Goal: Information Seeking & Learning: Check status

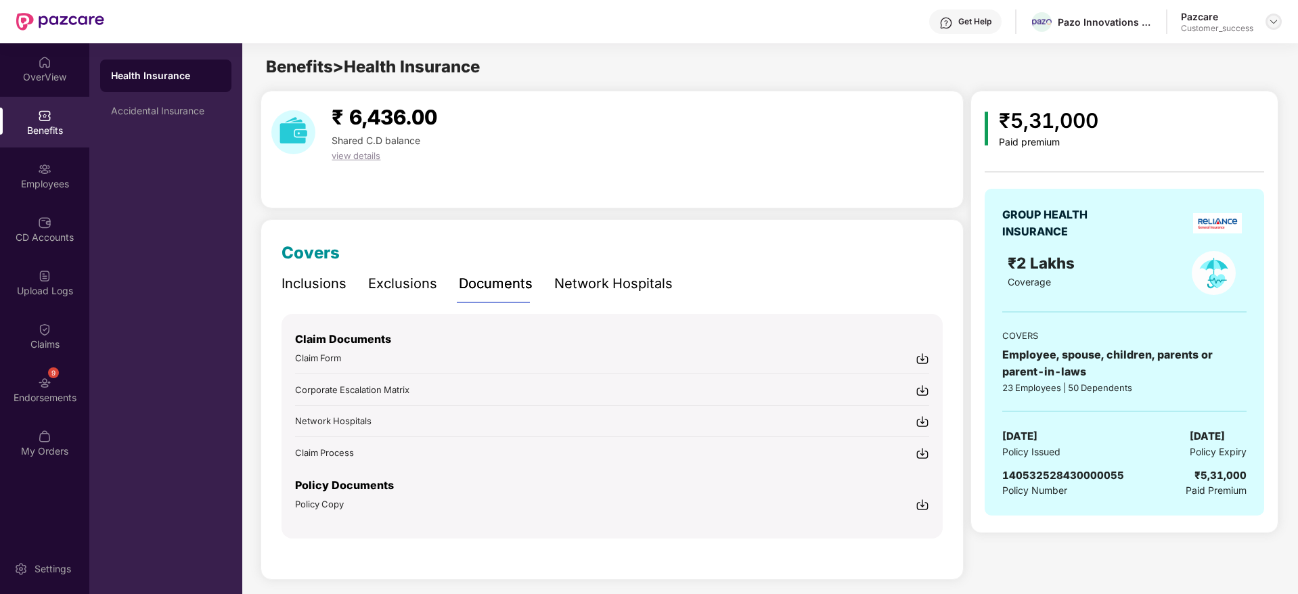
click at [1267, 27] on div at bounding box center [1273, 22] width 16 height 16
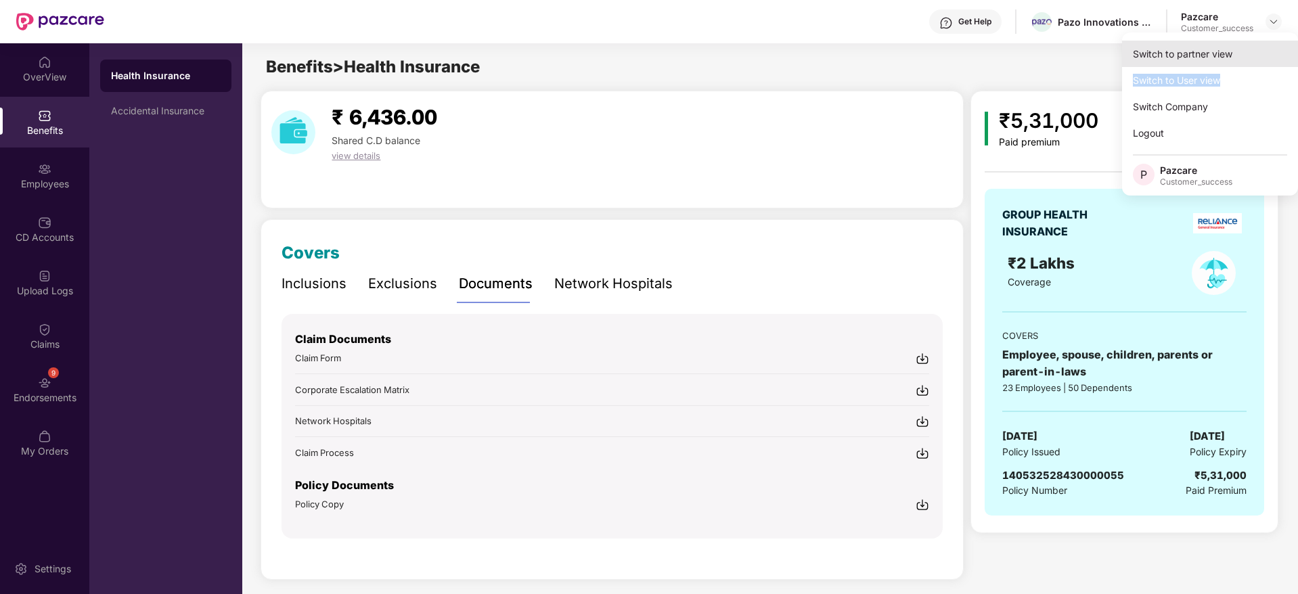
drag, startPoint x: 1245, startPoint y: 53, endPoint x: 1236, endPoint y: 58, distance: 10.3
click at [1236, 58] on div "Switch to partner view Switch to User view Switch Company Logout P Pazcare Cust…" at bounding box center [1210, 113] width 176 height 163
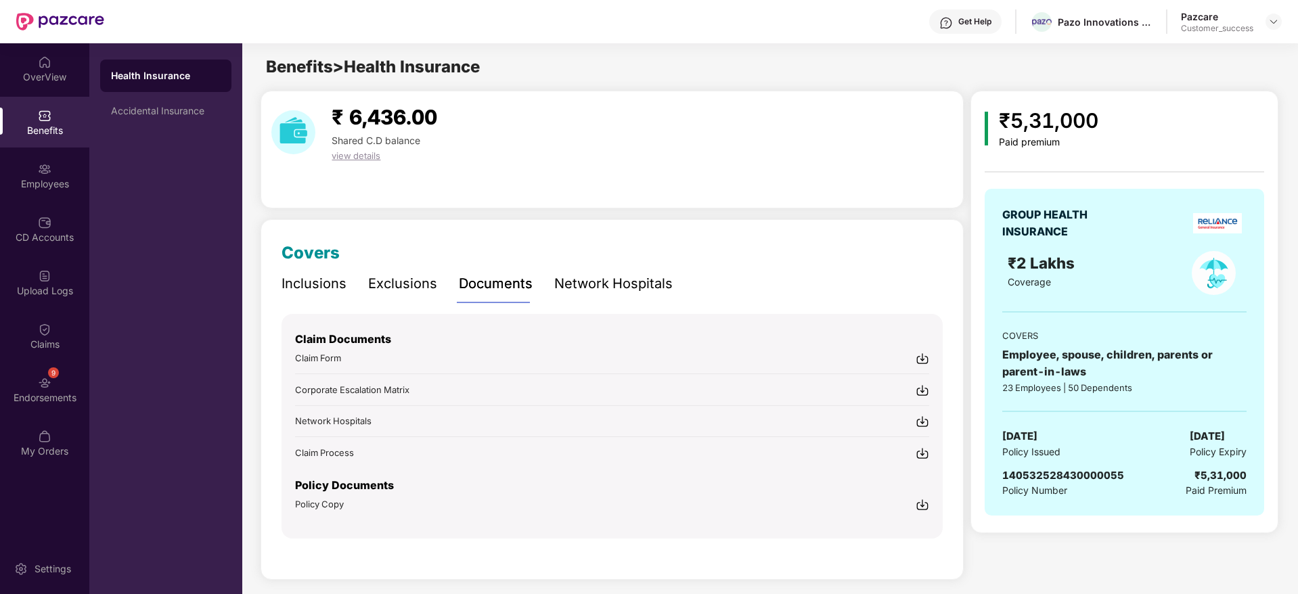
click at [1236, 57] on div "Benefits > Health Insurance" at bounding box center [769, 67] width 1054 height 26
click at [1273, 21] on img at bounding box center [1273, 21] width 11 height 11
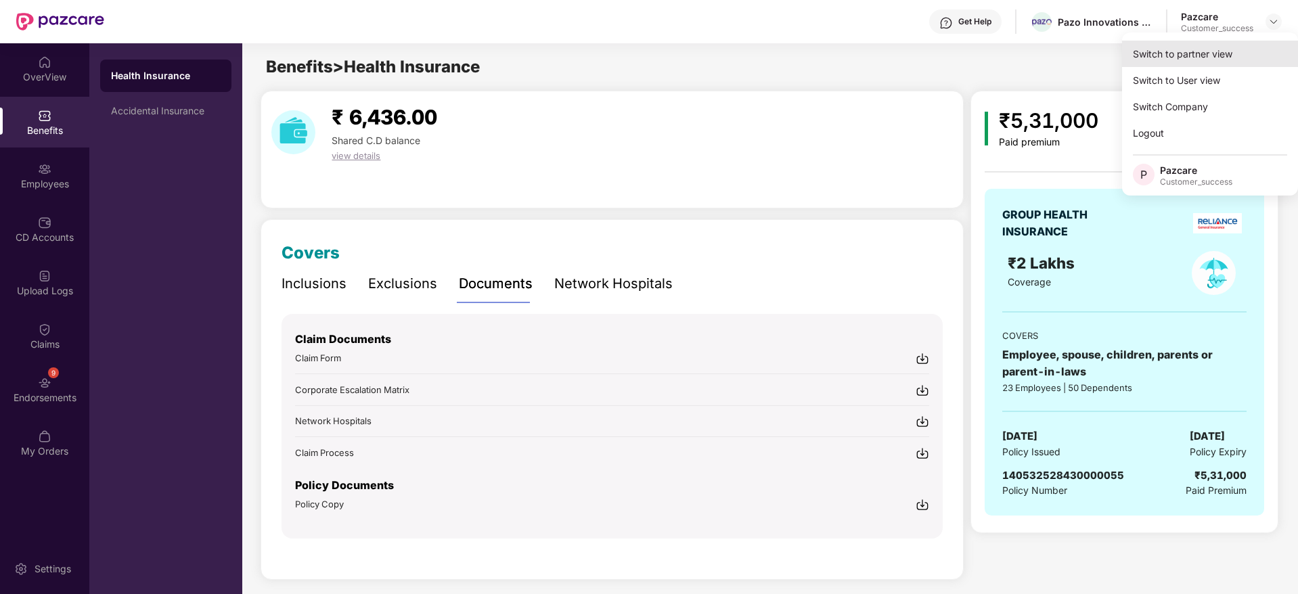
click at [1244, 55] on div "Switch to partner view" at bounding box center [1210, 54] width 176 height 26
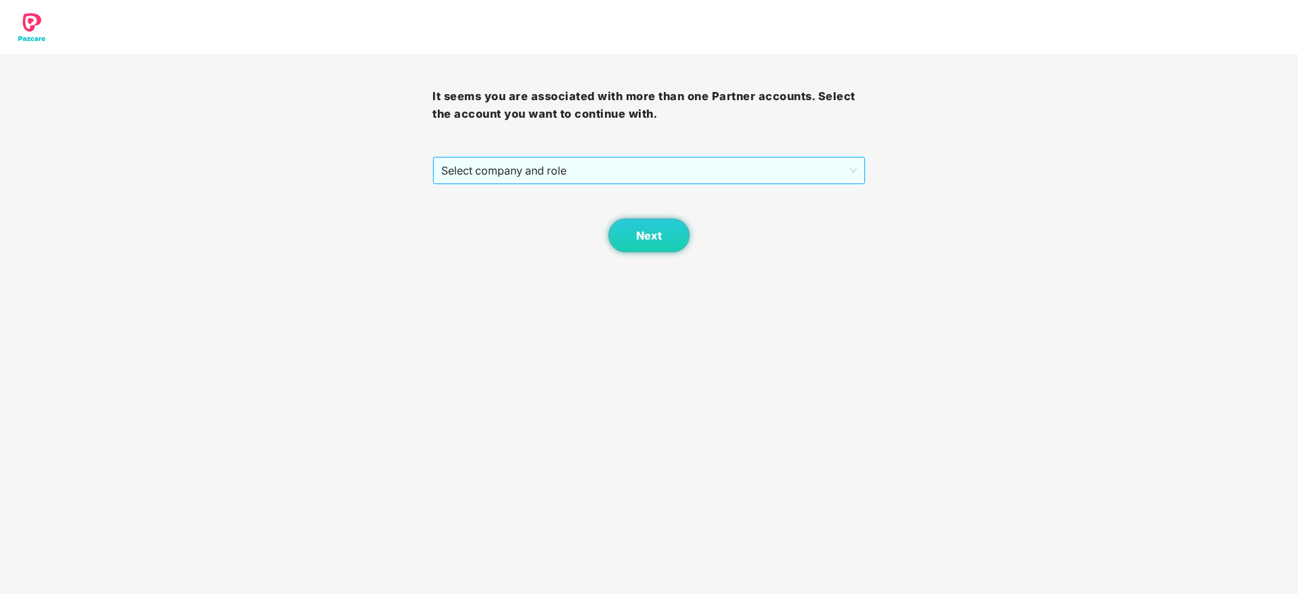
click at [673, 175] on span "Select company and role" at bounding box center [648, 171] width 415 height 26
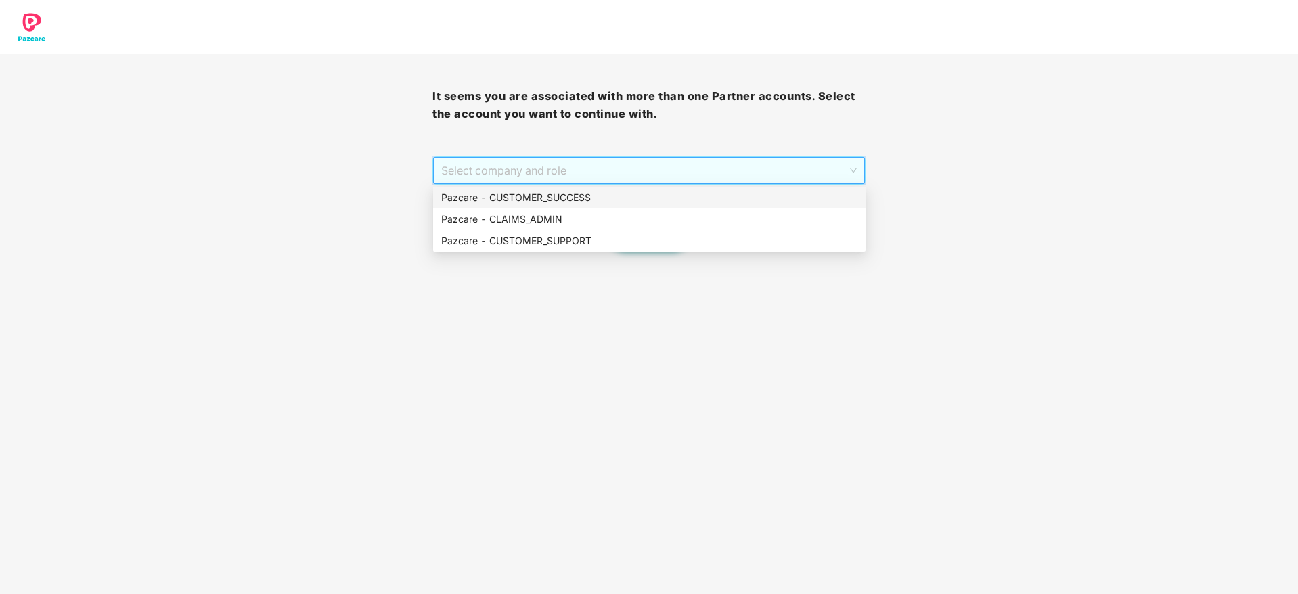
click at [681, 202] on div "Pazcare - CUSTOMER_SUCCESS" at bounding box center [649, 197] width 416 height 15
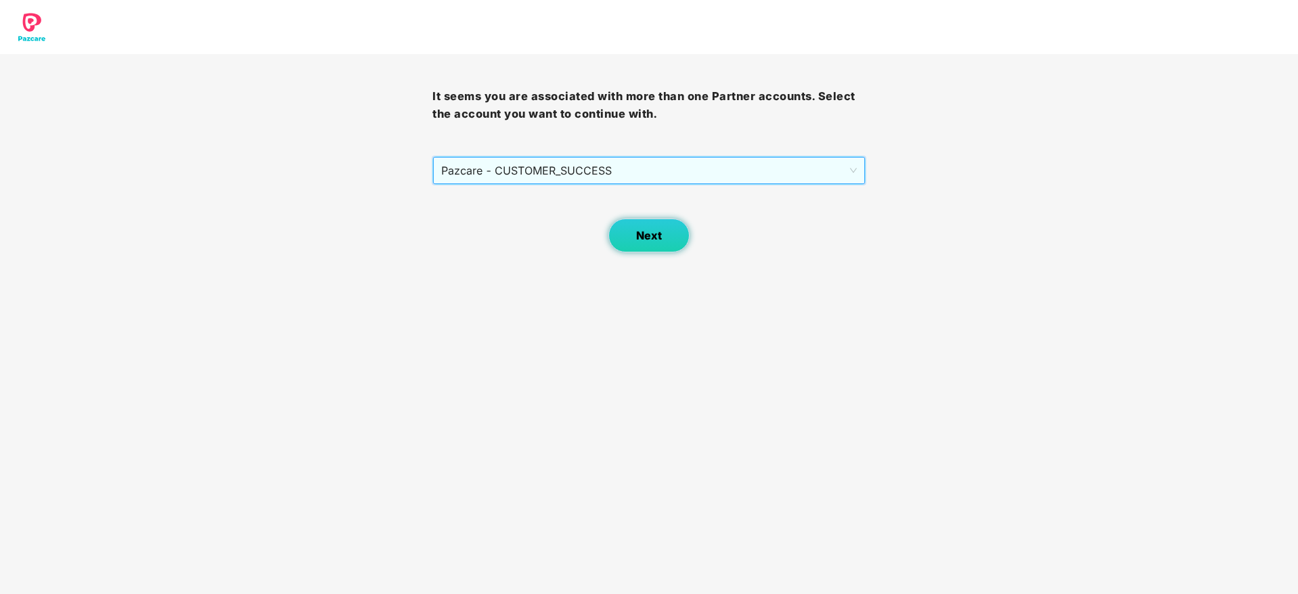
click at [646, 231] on span "Next" at bounding box center [649, 235] width 26 height 13
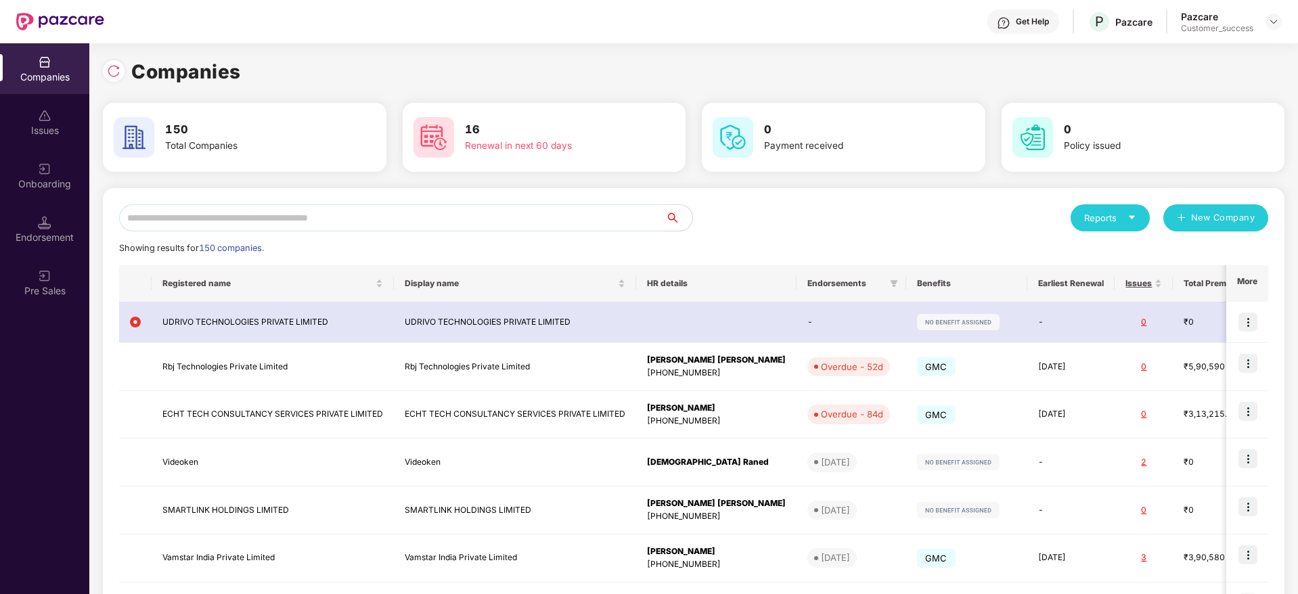
click at [446, 223] on input "text" at bounding box center [392, 217] width 546 height 27
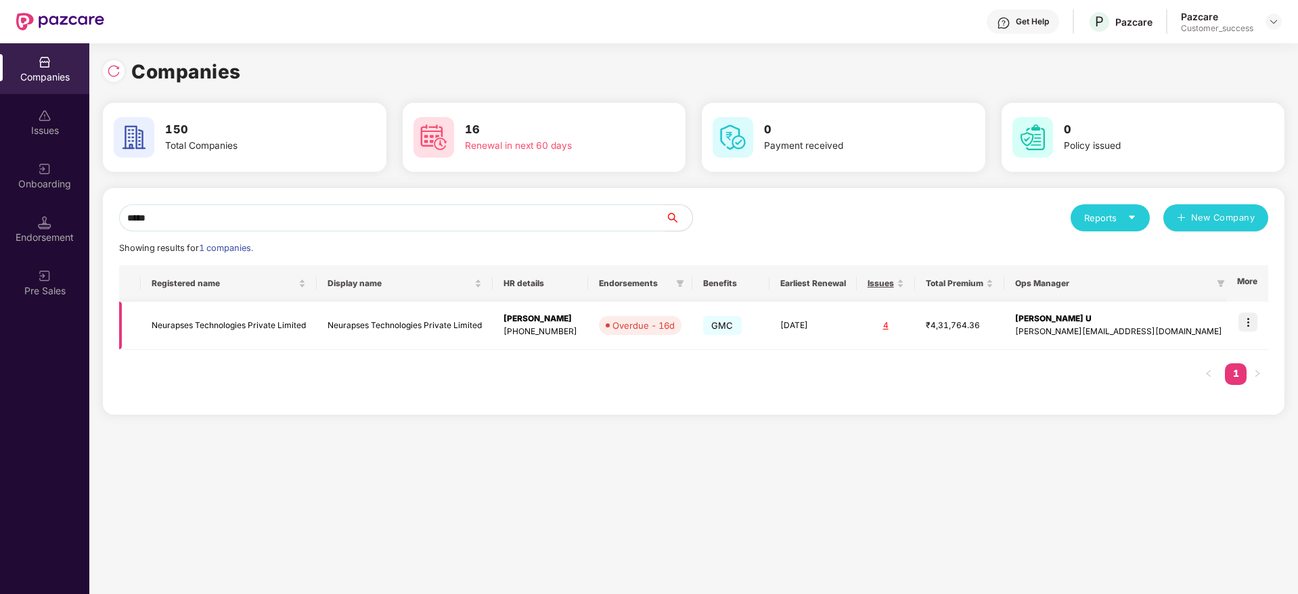
type input "*****"
click at [1248, 321] on img at bounding box center [1247, 322] width 19 height 19
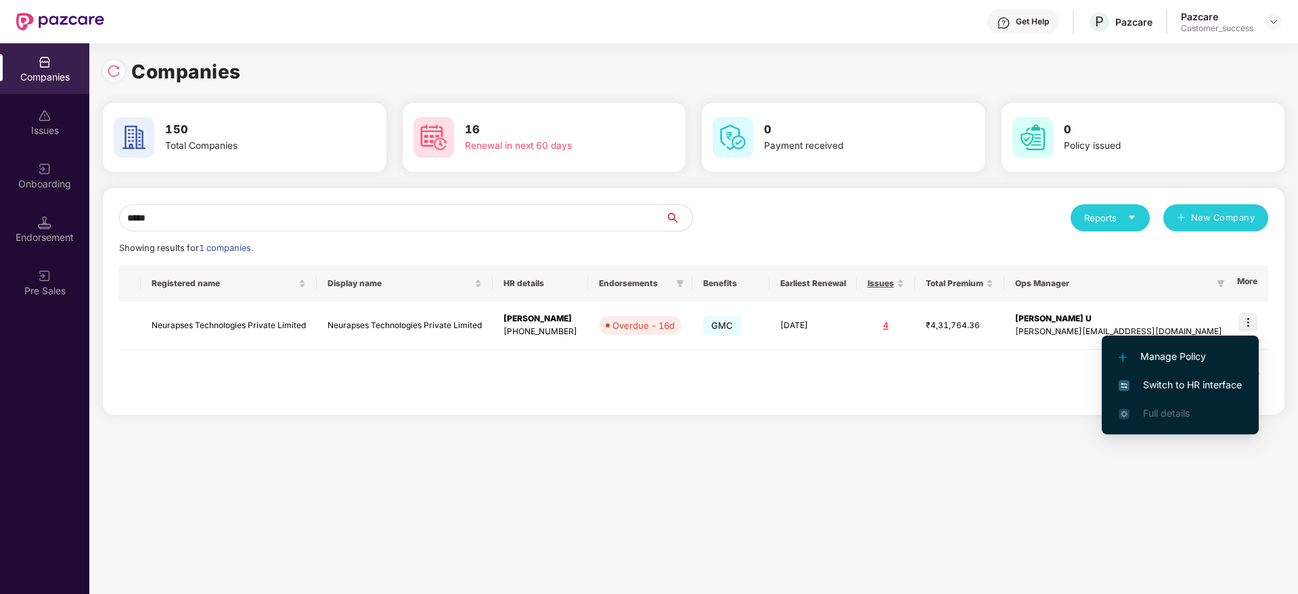
click at [1220, 388] on span "Switch to HR interface" at bounding box center [1180, 385] width 123 height 15
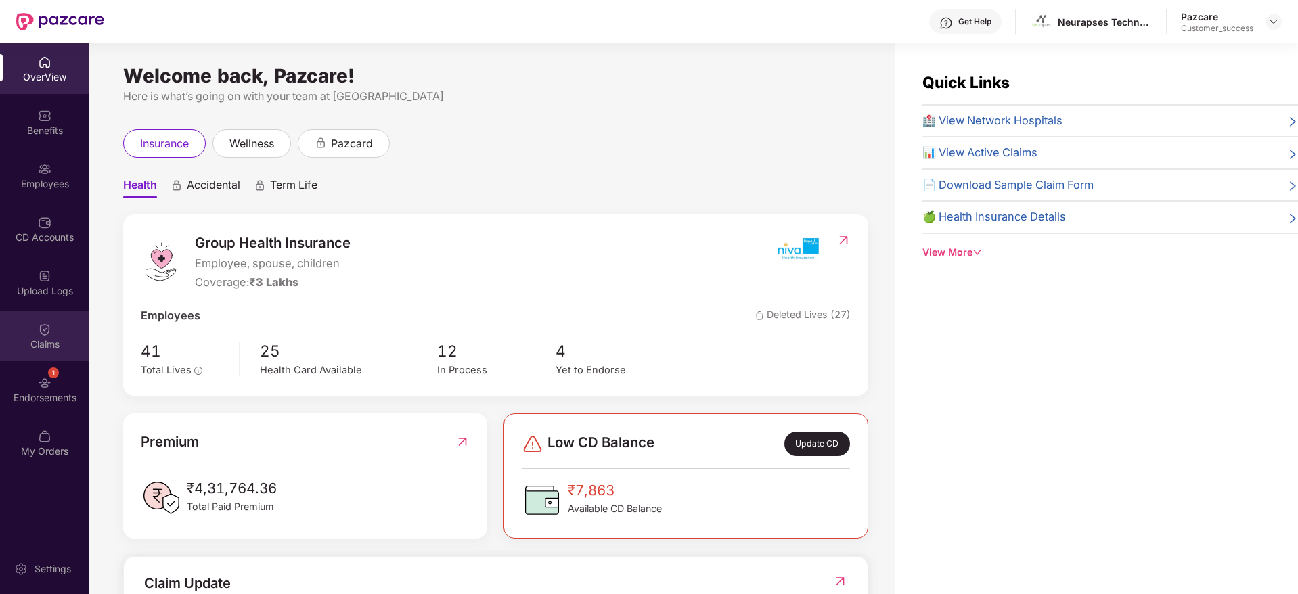
click at [45, 312] on div "Claims" at bounding box center [44, 336] width 89 height 51
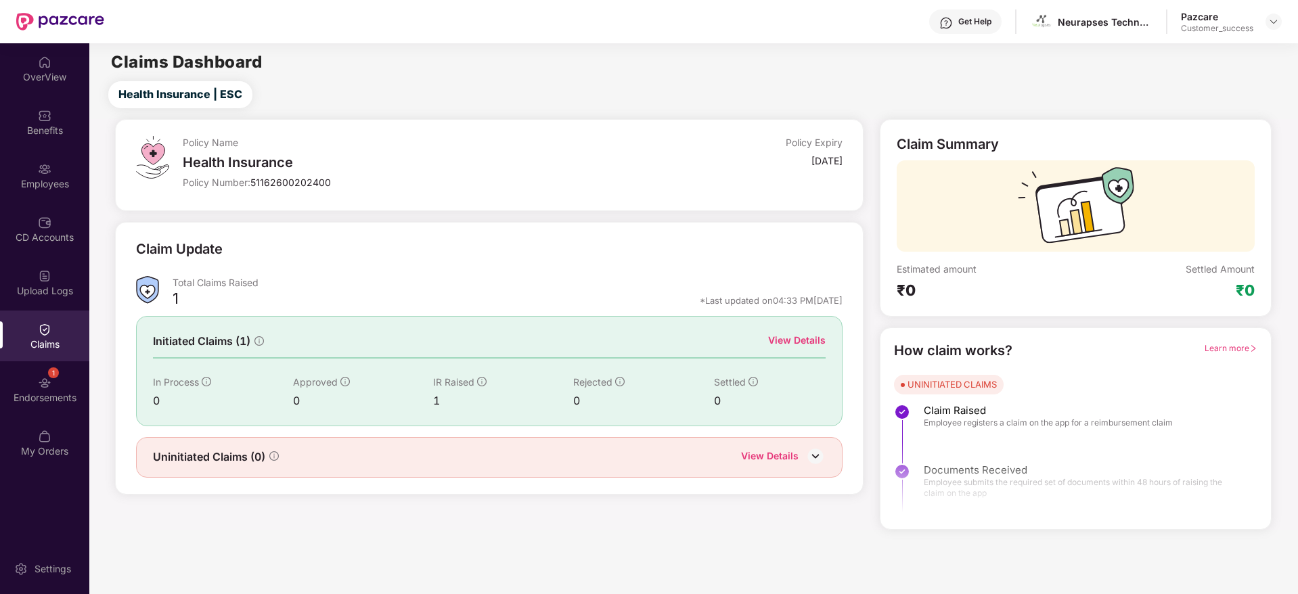
click at [820, 342] on div "View Details" at bounding box center [797, 340] width 58 height 15
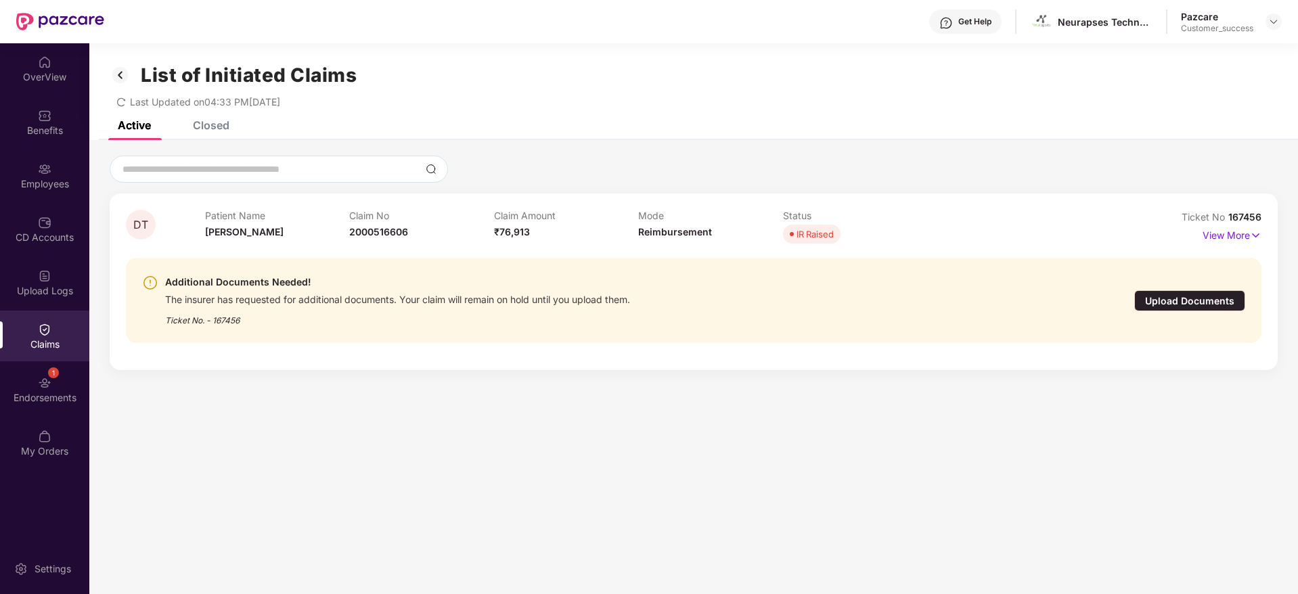
click at [365, 225] on div "Claim No 2000516606" at bounding box center [421, 228] width 145 height 37
click at [1242, 215] on span "167456" at bounding box center [1244, 217] width 33 height 12
copy div "No 167456"
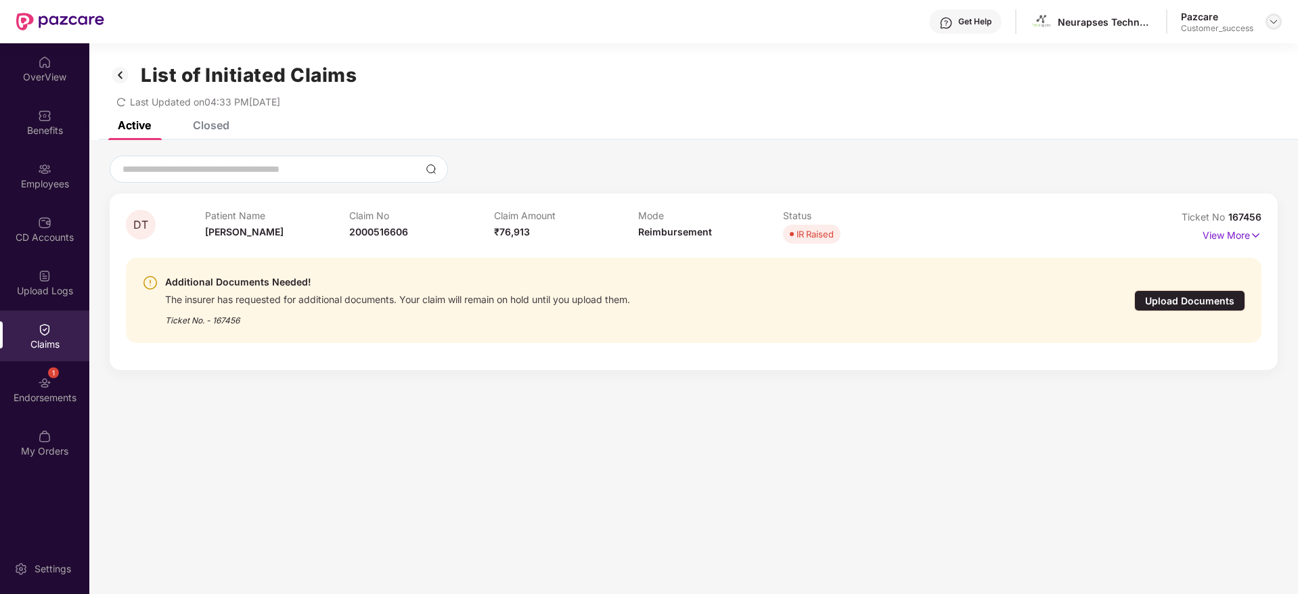
click at [1267, 20] on div at bounding box center [1273, 22] width 16 height 16
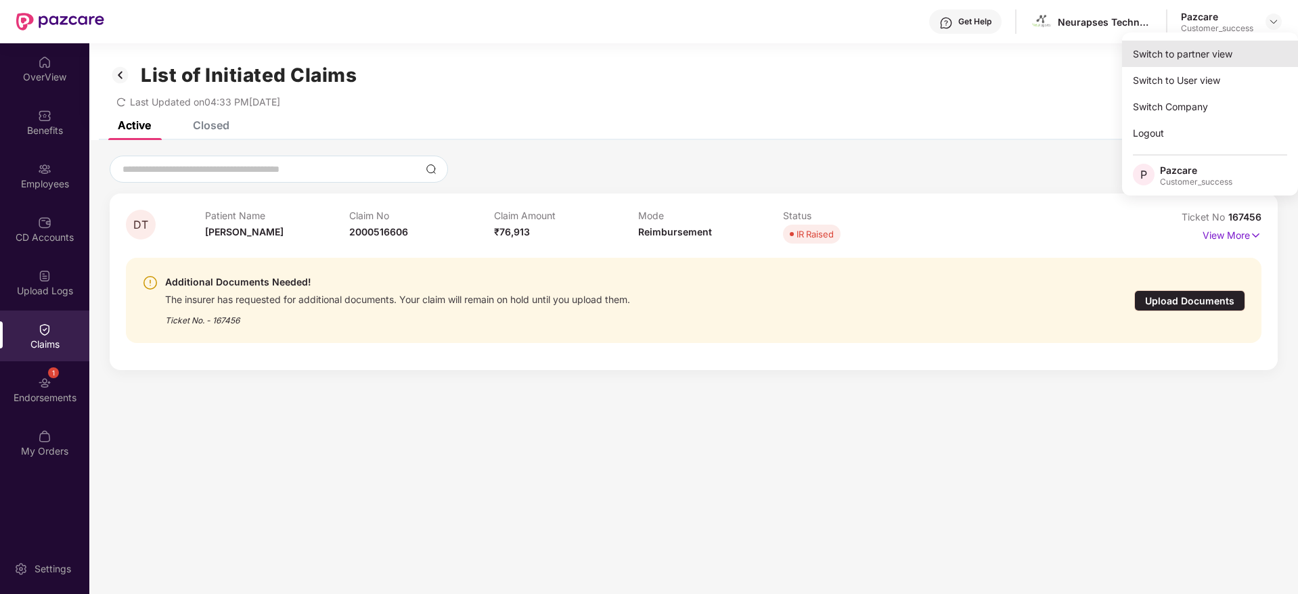
click at [1225, 52] on div "Switch to partner view" at bounding box center [1210, 54] width 176 height 26
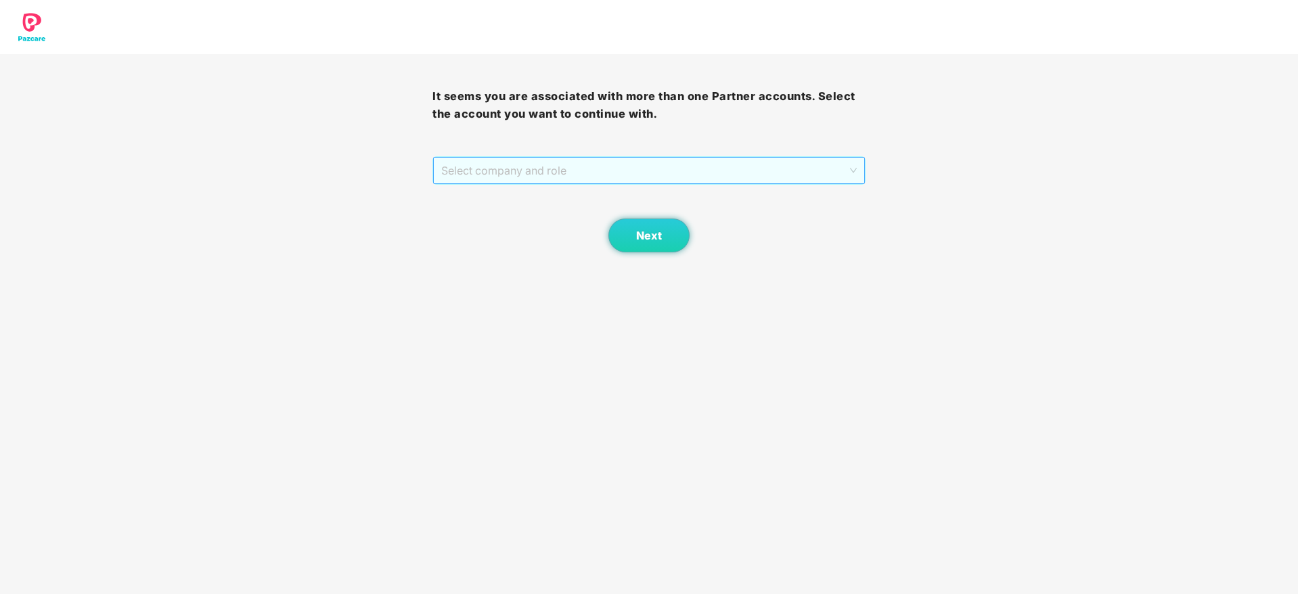
click at [828, 168] on span "Select company and role" at bounding box center [648, 171] width 415 height 26
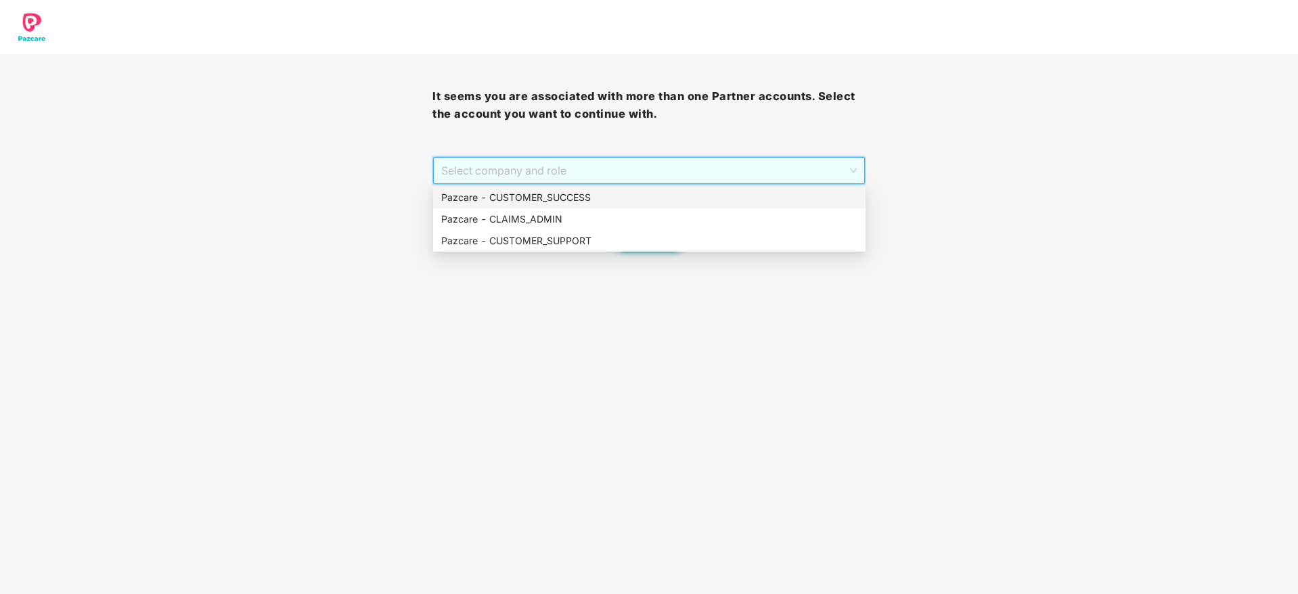
click at [829, 188] on div "Pazcare - CUSTOMER_SUCCESS" at bounding box center [649, 198] width 432 height 22
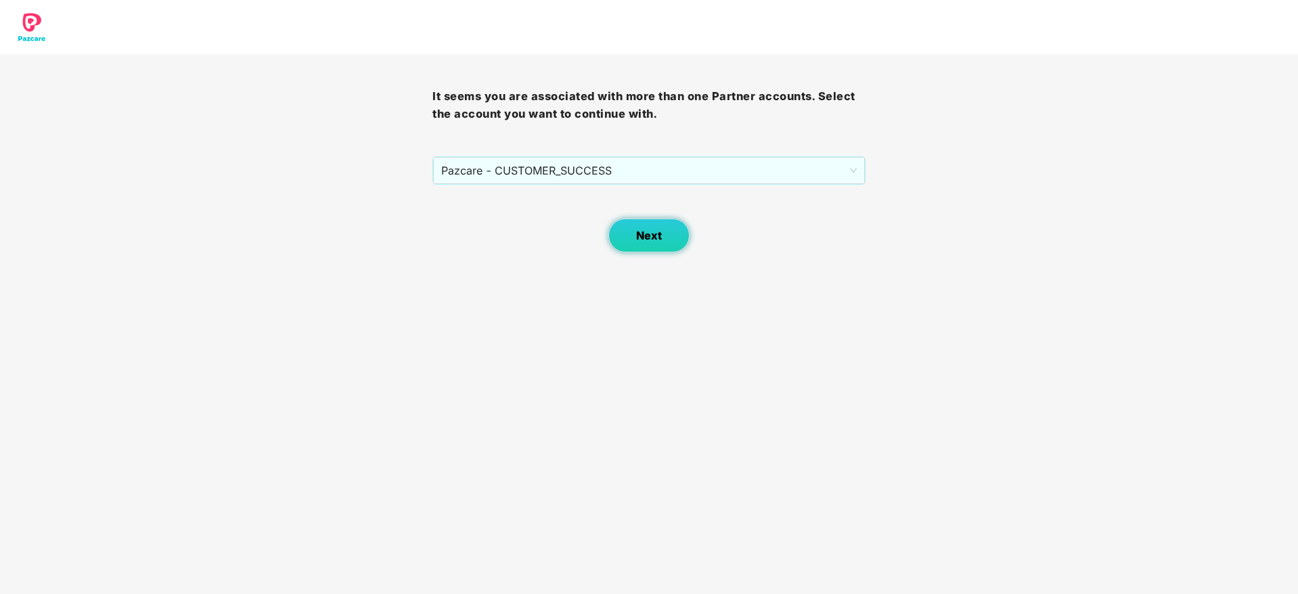
click at [642, 230] on span "Next" at bounding box center [649, 235] width 26 height 13
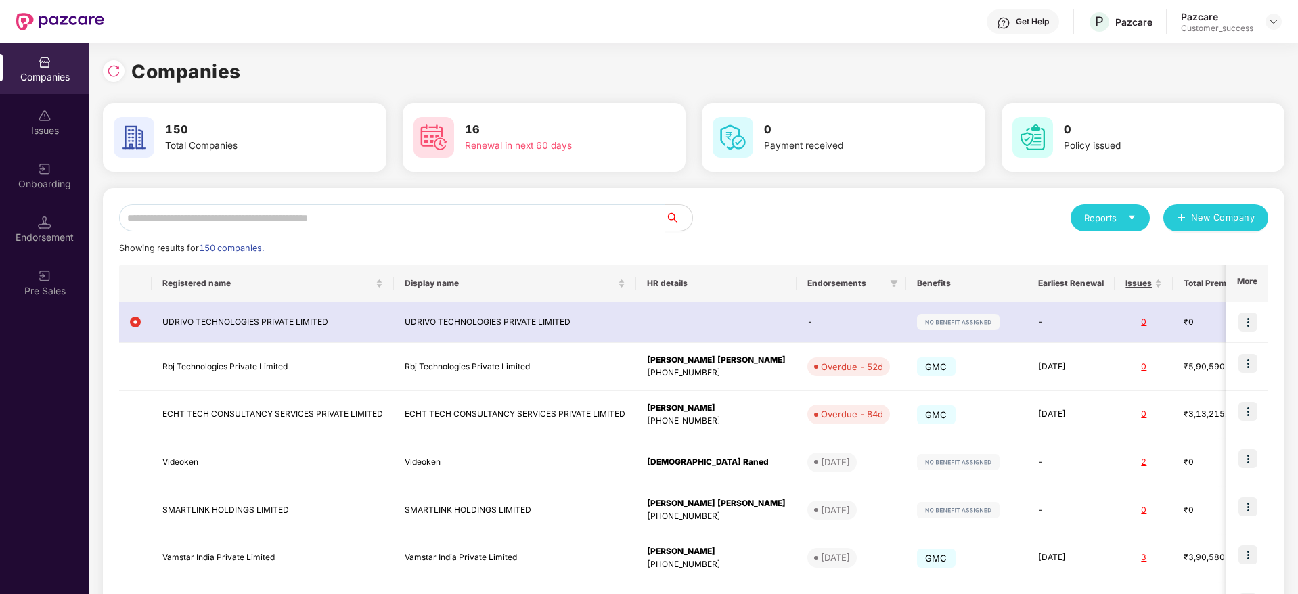
click at [625, 219] on input "text" at bounding box center [392, 217] width 546 height 27
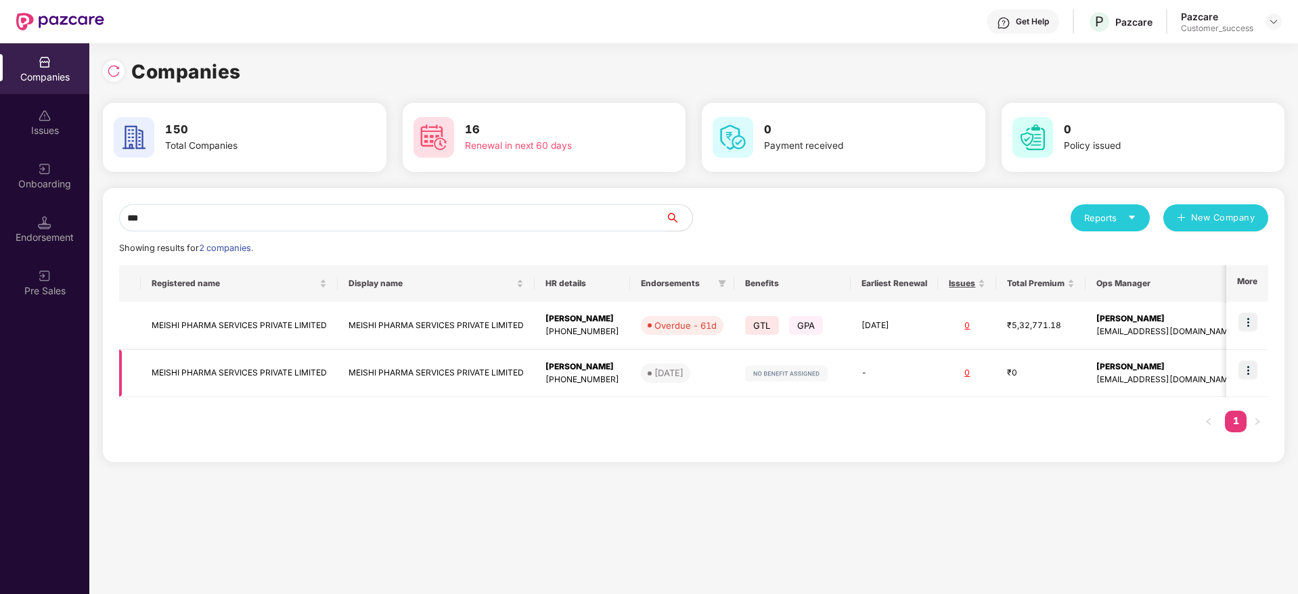
type input "***"
click at [598, 379] on div "[PHONE_NUMBER]" at bounding box center [582, 380] width 74 height 13
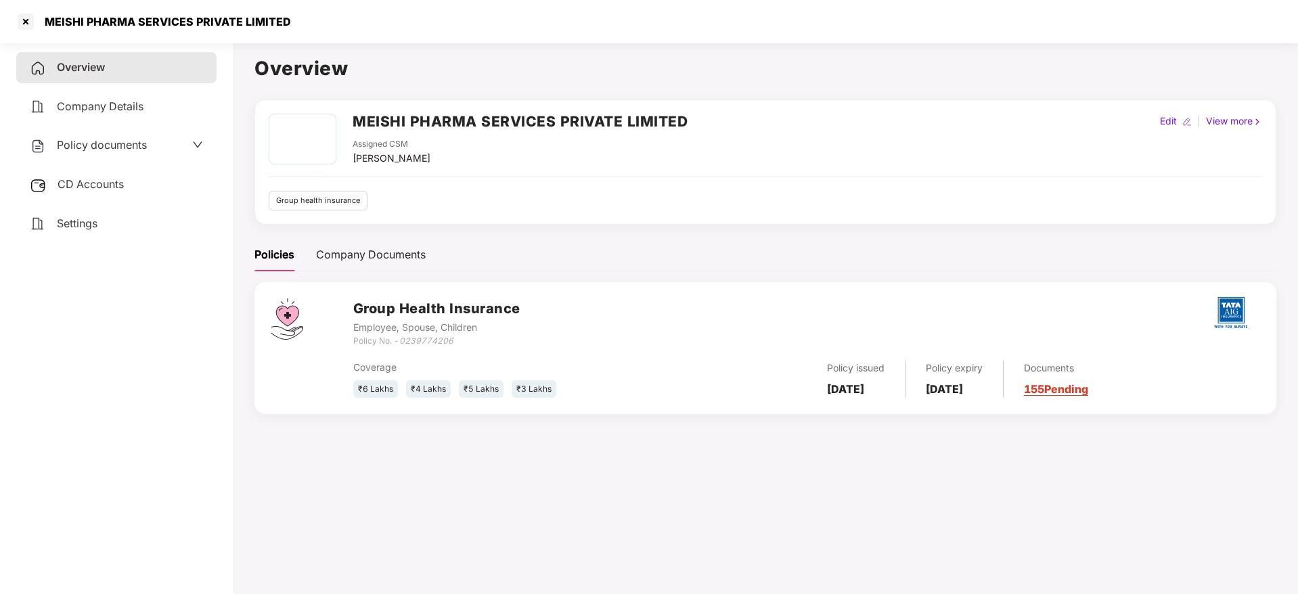
click at [86, 178] on span "CD Accounts" at bounding box center [91, 184] width 66 height 14
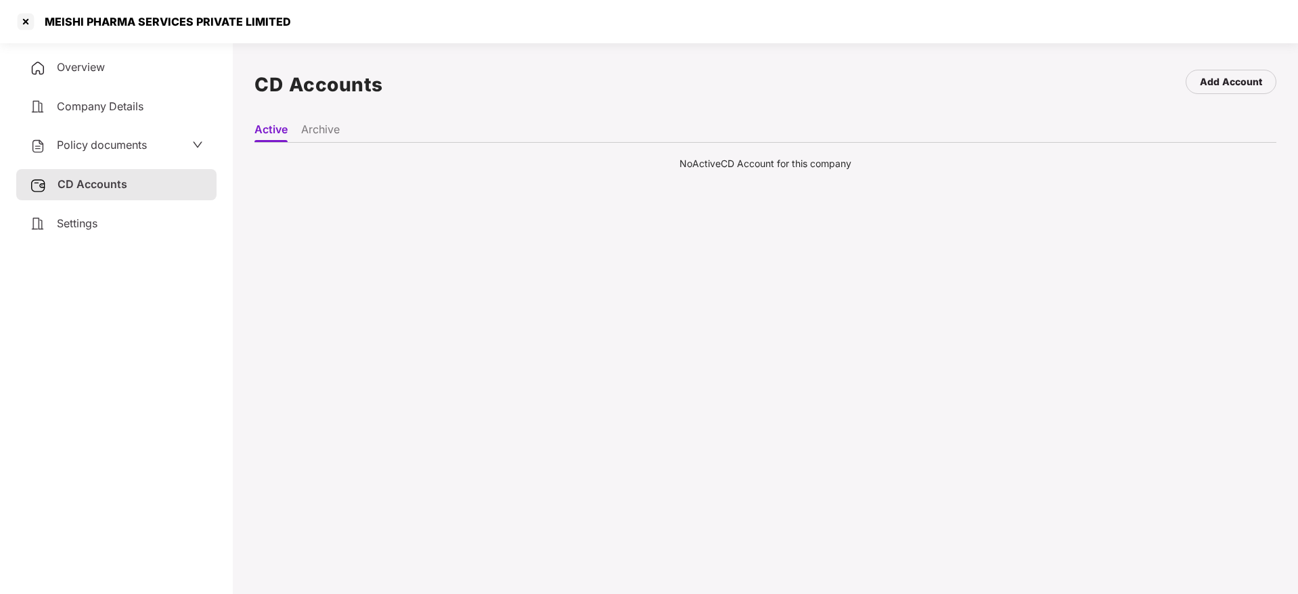
click at [95, 24] on div "MEISHI PHARMA SERVICES PRIVATE LIMITED" at bounding box center [164, 22] width 254 height 14
click at [93, 74] on div "Overview" at bounding box center [116, 67] width 200 height 31
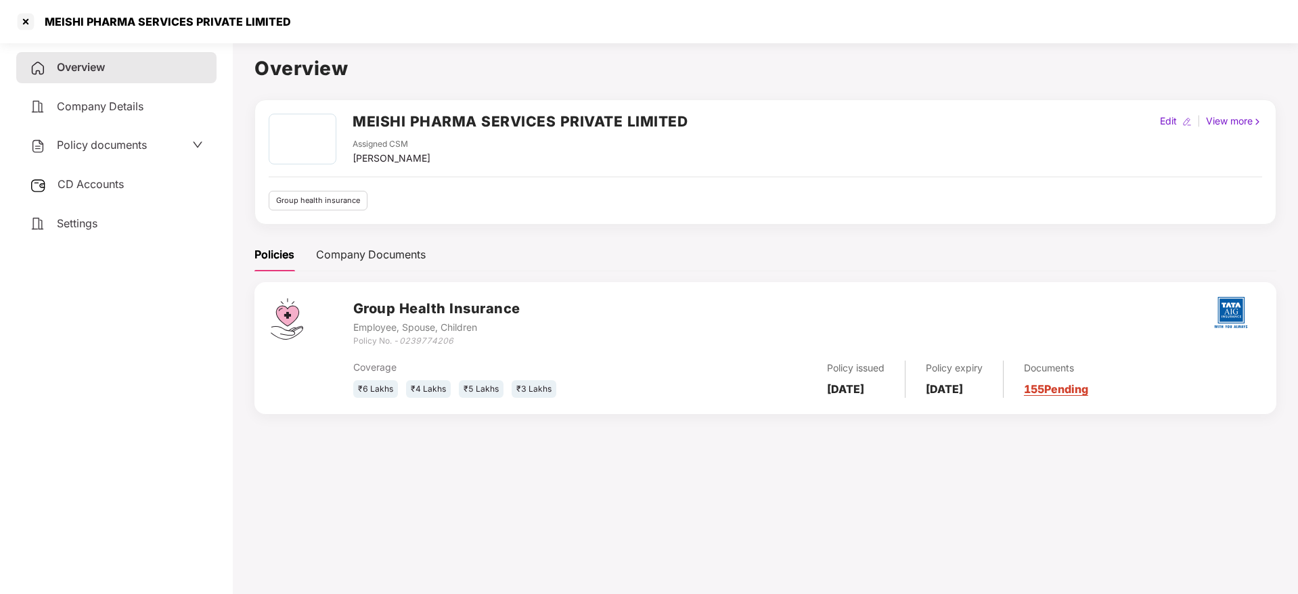
click at [416, 344] on icon "0239774206" at bounding box center [426, 341] width 54 height 10
copy icon "0239774206"
click at [458, 231] on div "MEISHI PHARMA SERVICES PRIVATE LIMITED Assigned CSM [PERSON_NAME] Edit | View m…" at bounding box center [765, 264] width 1022 height 331
click at [145, 191] on div "CD Accounts" at bounding box center [116, 184] width 200 height 31
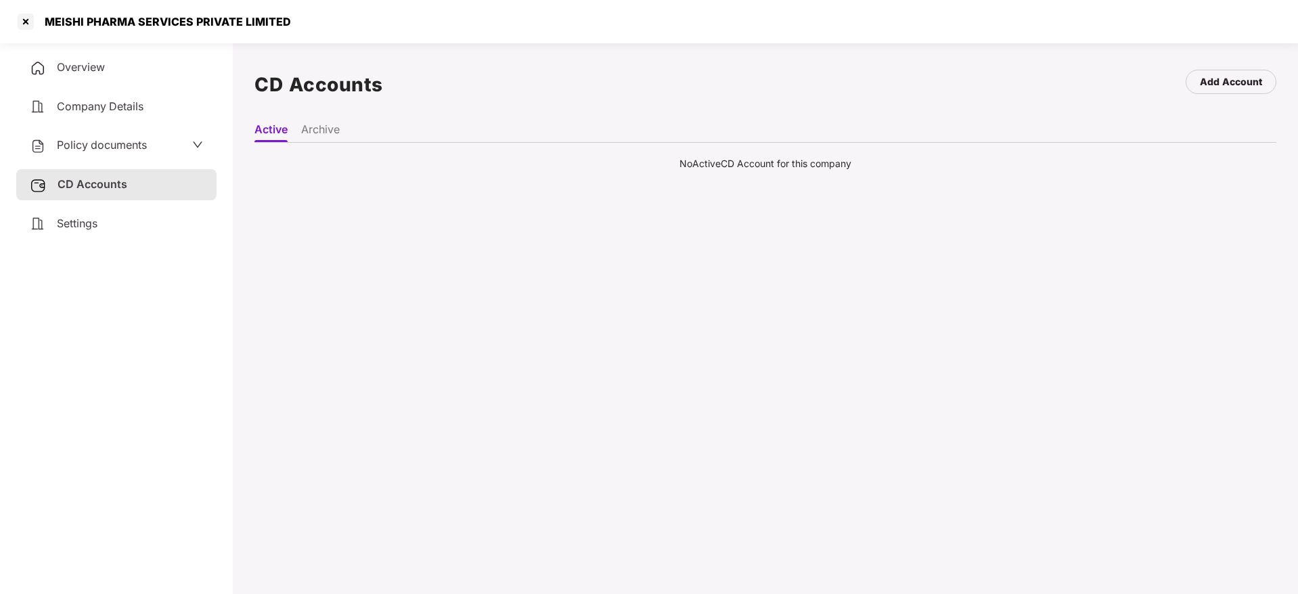
click at [328, 133] on li "Archive" at bounding box center [320, 132] width 39 height 20
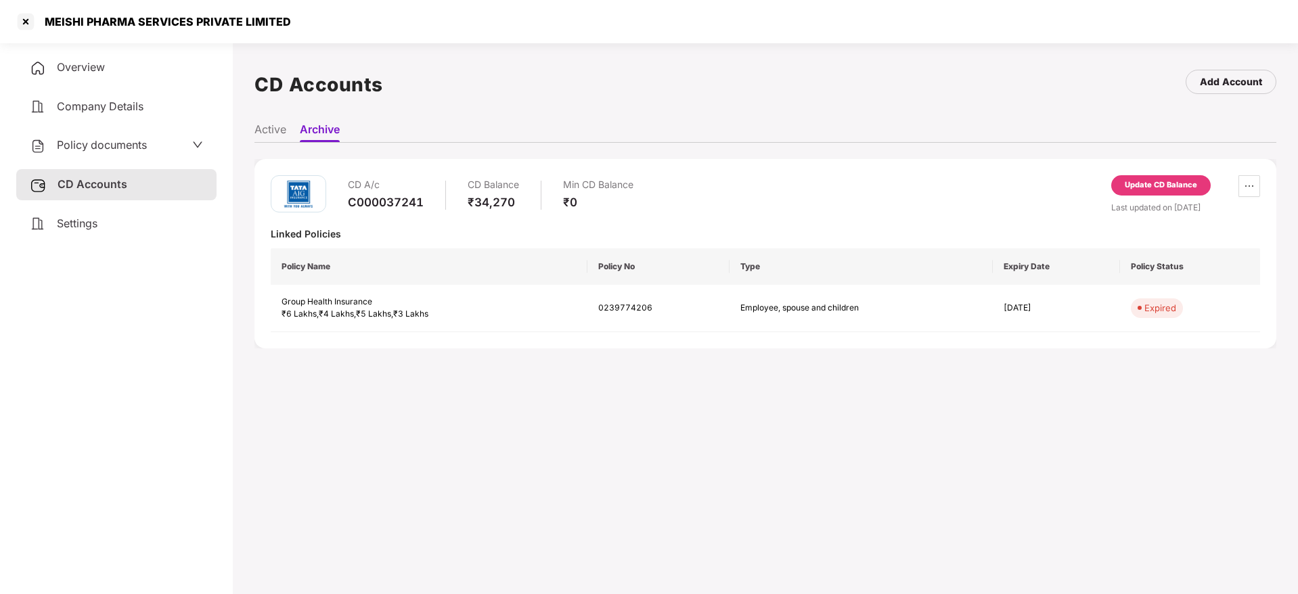
click at [377, 201] on div "C000037241" at bounding box center [386, 202] width 76 height 15
copy div "C000037241"
